Goal: Information Seeking & Learning: Learn about a topic

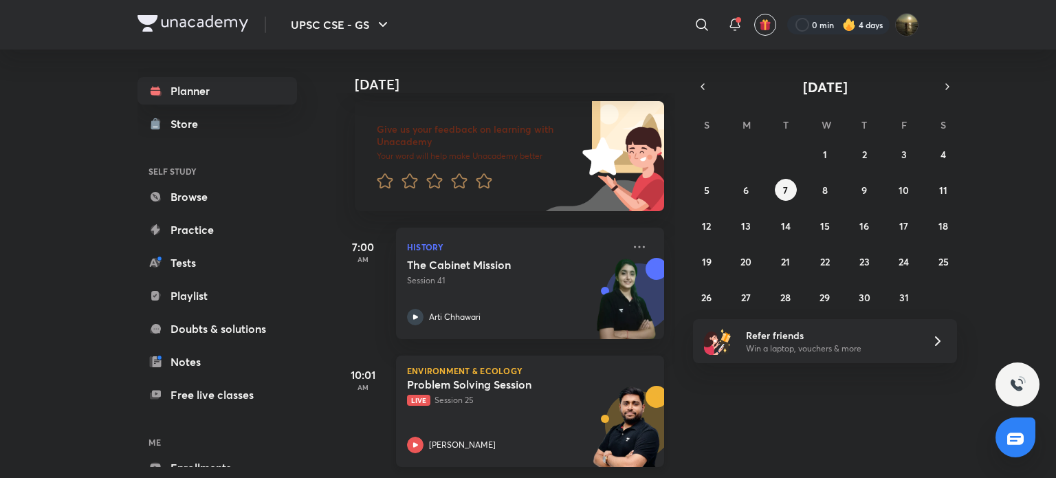
click at [493, 379] on h5 "Problem Solving Session" at bounding box center [492, 384] width 171 height 14
